Goal: Information Seeking & Learning: Learn about a topic

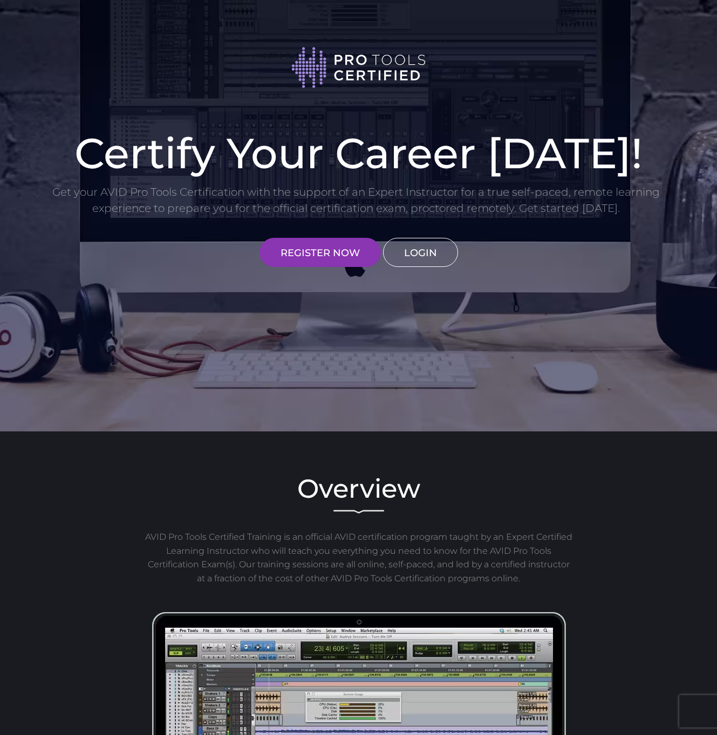
click at [418, 242] on link "LOGIN" at bounding box center [420, 252] width 75 height 29
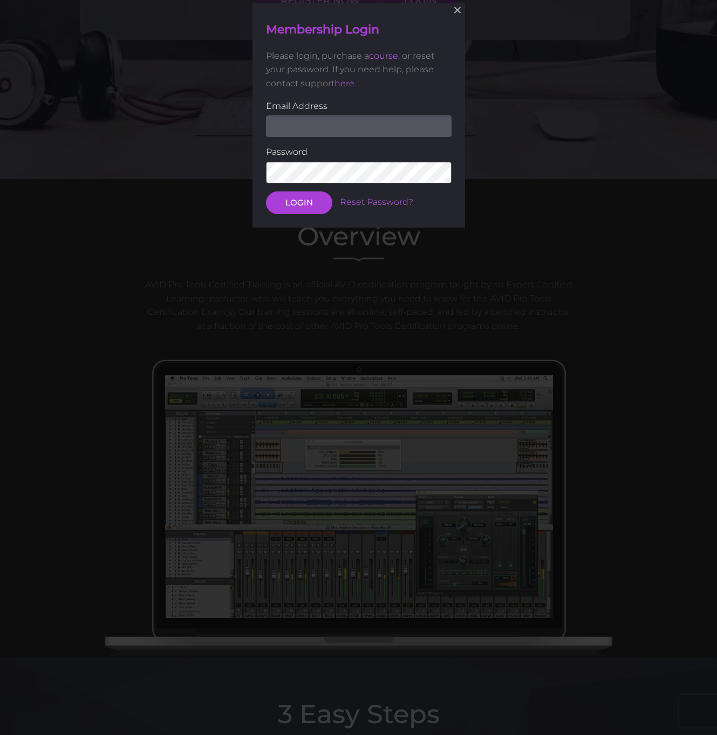
scroll to position [253, 0]
click at [335, 136] on form "Email Address Password LOGIN Reset Password?" at bounding box center [359, 156] width 186 height 115
click at [340, 129] on input "email" at bounding box center [359, 126] width 186 height 22
type input "richslips@icloud.com"
click at [303, 204] on button "LOGIN" at bounding box center [299, 202] width 66 height 23
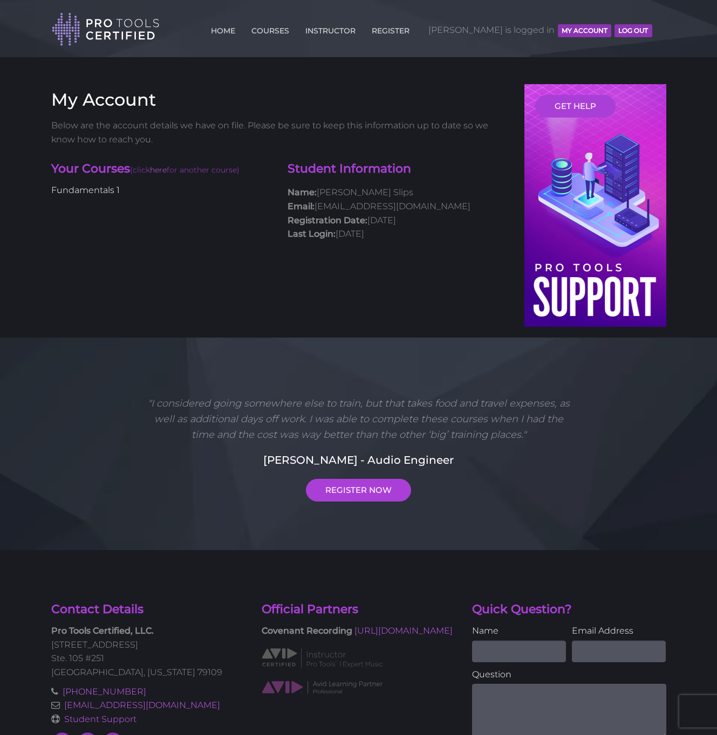
click at [83, 192] on link "Fundamentals 1" at bounding box center [85, 190] width 69 height 10
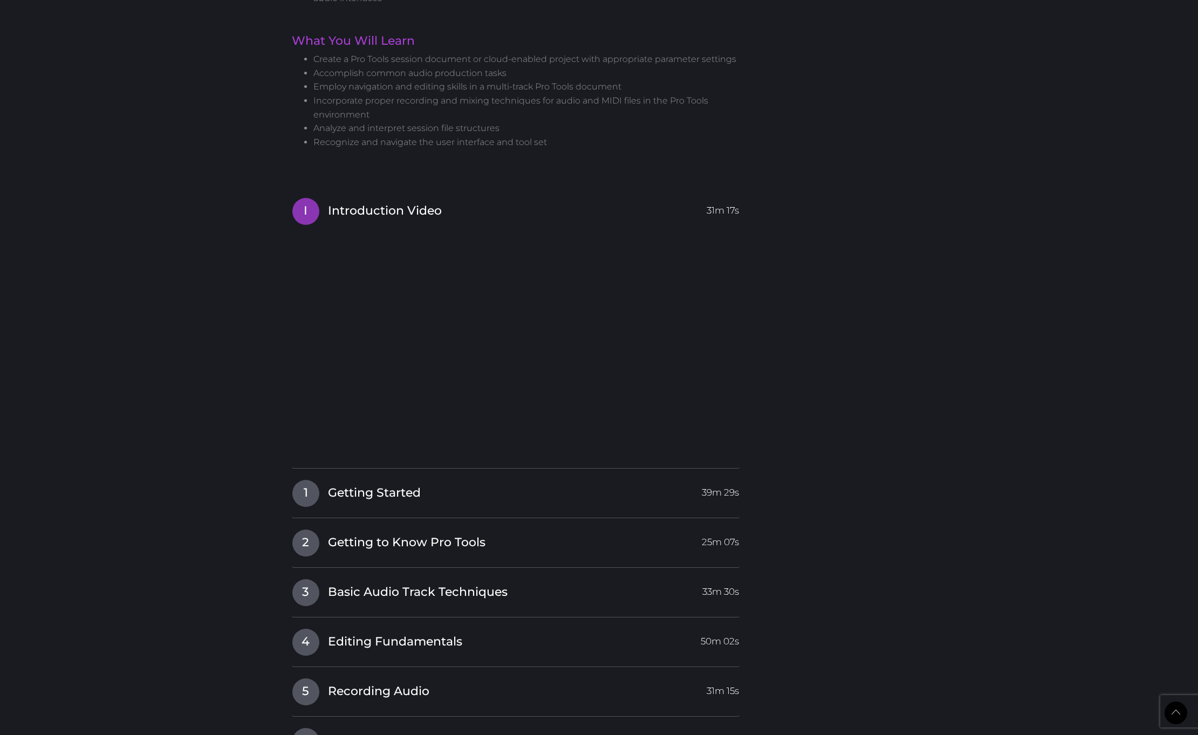
scroll to position [939, 0]
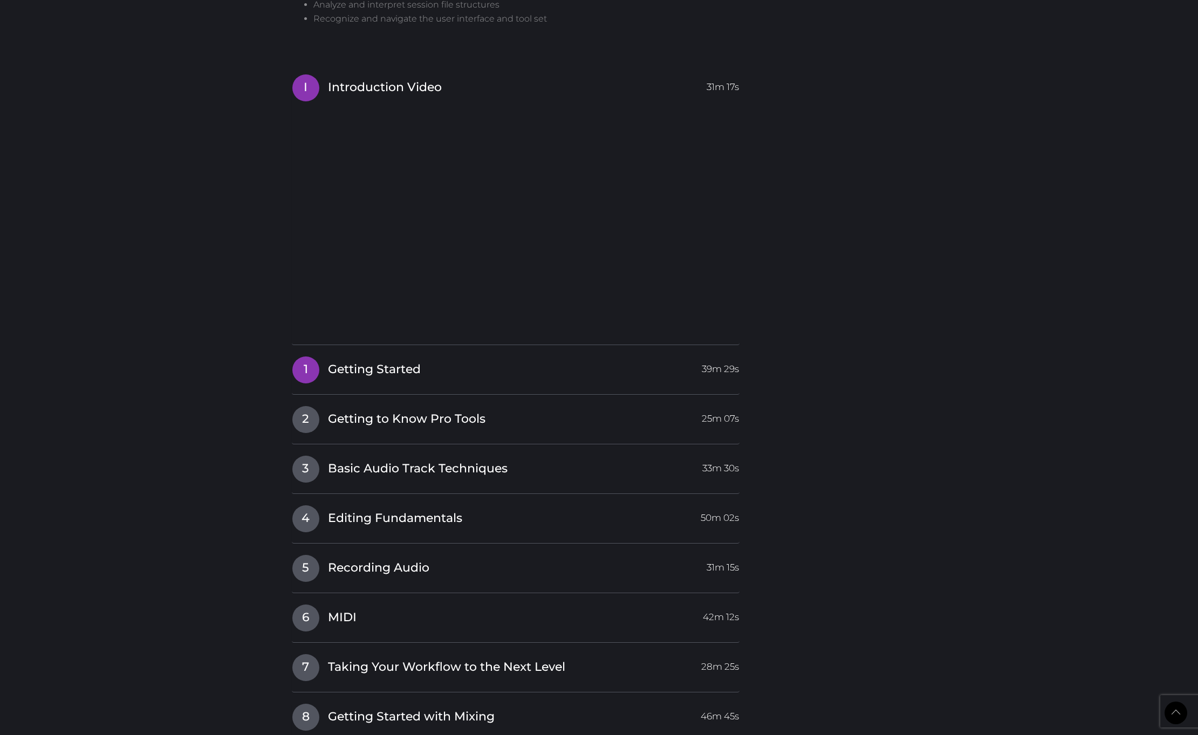
click at [350, 370] on span "Getting Started" at bounding box center [374, 370] width 93 height 17
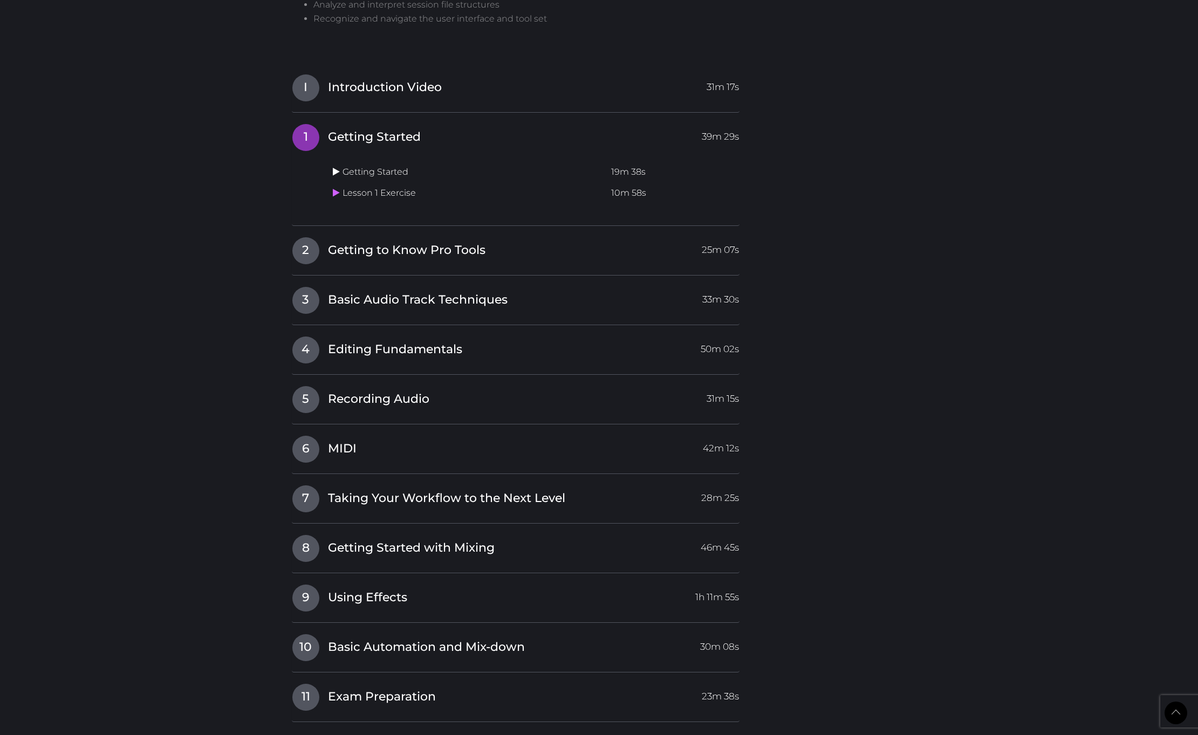
click at [335, 168] on icon at bounding box center [336, 171] width 7 height 9
